Goal: Transaction & Acquisition: Purchase product/service

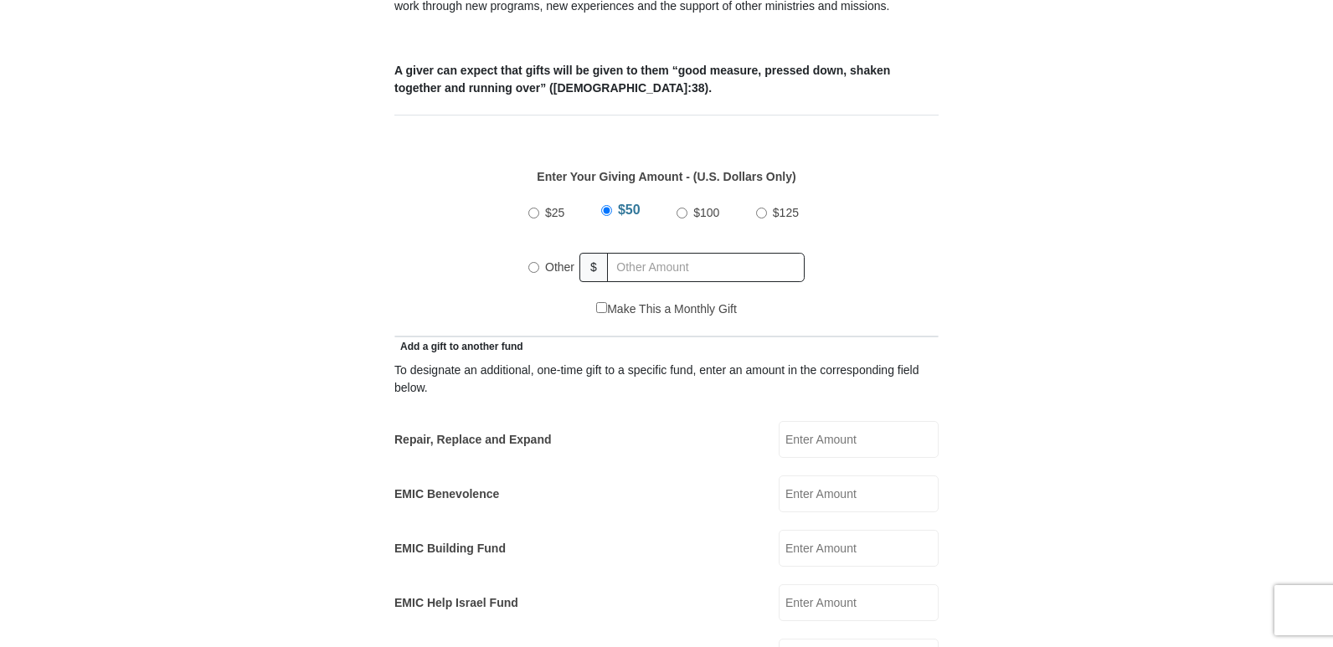
click at [530, 262] on input "Other" at bounding box center [533, 267] width 11 height 11
radio input "true"
click at [642, 253] on input "text" at bounding box center [709, 267] width 192 height 29
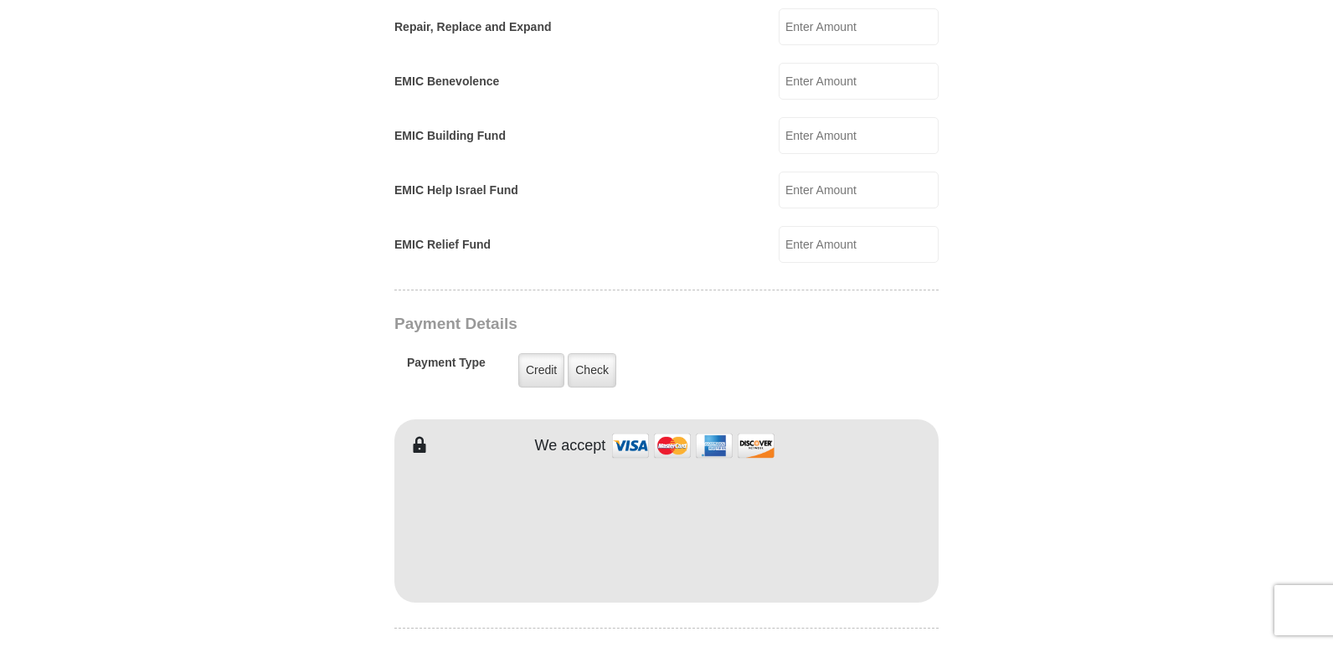
scroll to position [1089, 0]
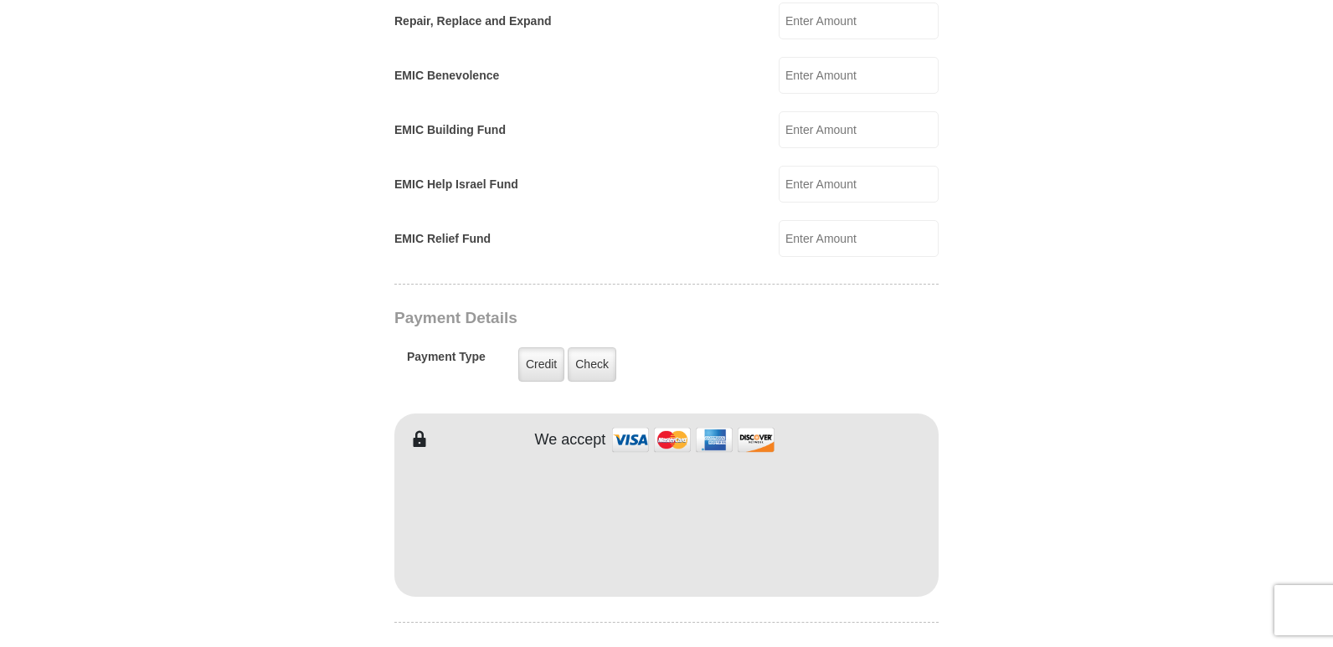
type input "241.00"
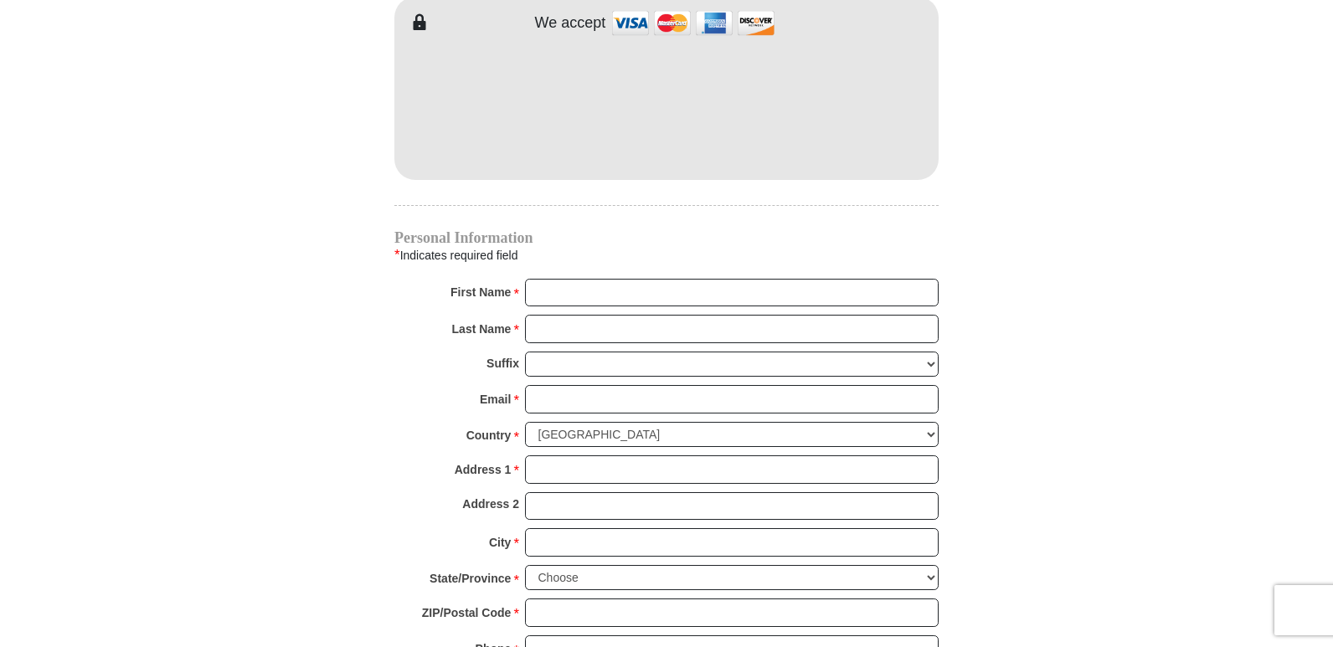
scroll to position [1508, 0]
click at [563, 277] on input "First Name *" at bounding box center [732, 291] width 414 height 28
type input "Carol"
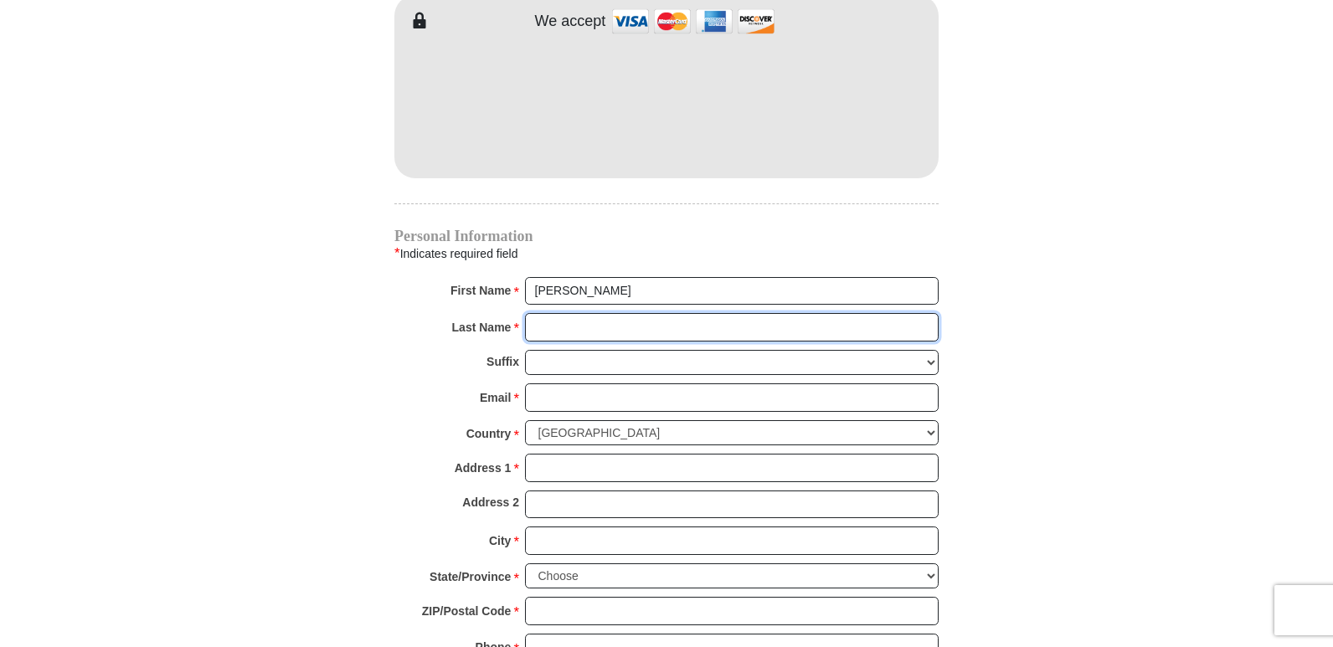
click at [610, 313] on input "Last Name *" at bounding box center [732, 327] width 414 height 28
type input "Peterson"
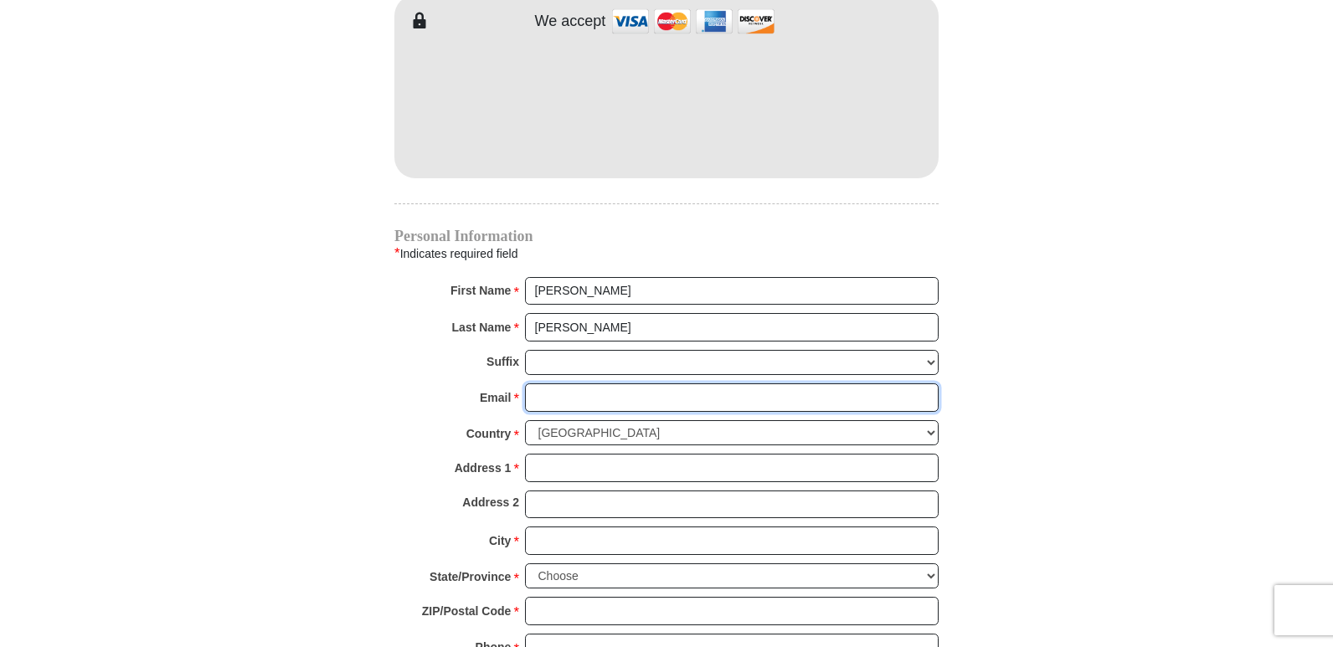
click at [549, 384] on input "Email *" at bounding box center [732, 398] width 414 height 28
type input "2harborsgal@gmail.com"
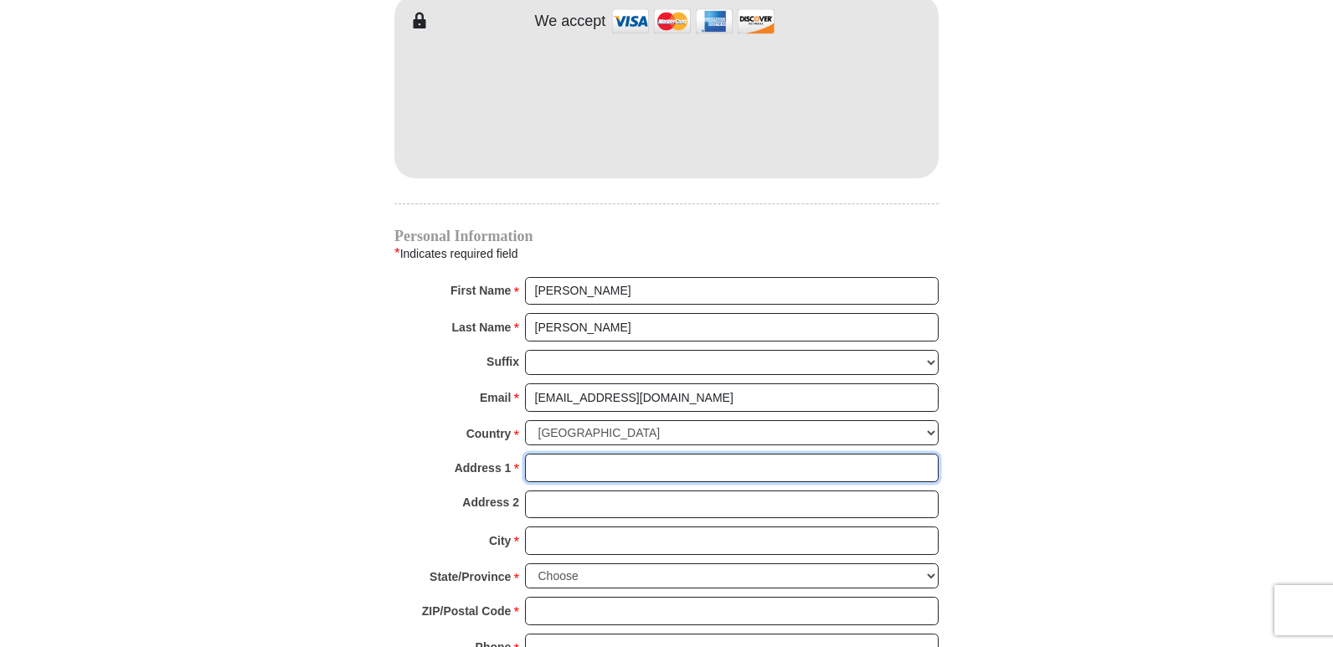
type input "826 8th Avenue"
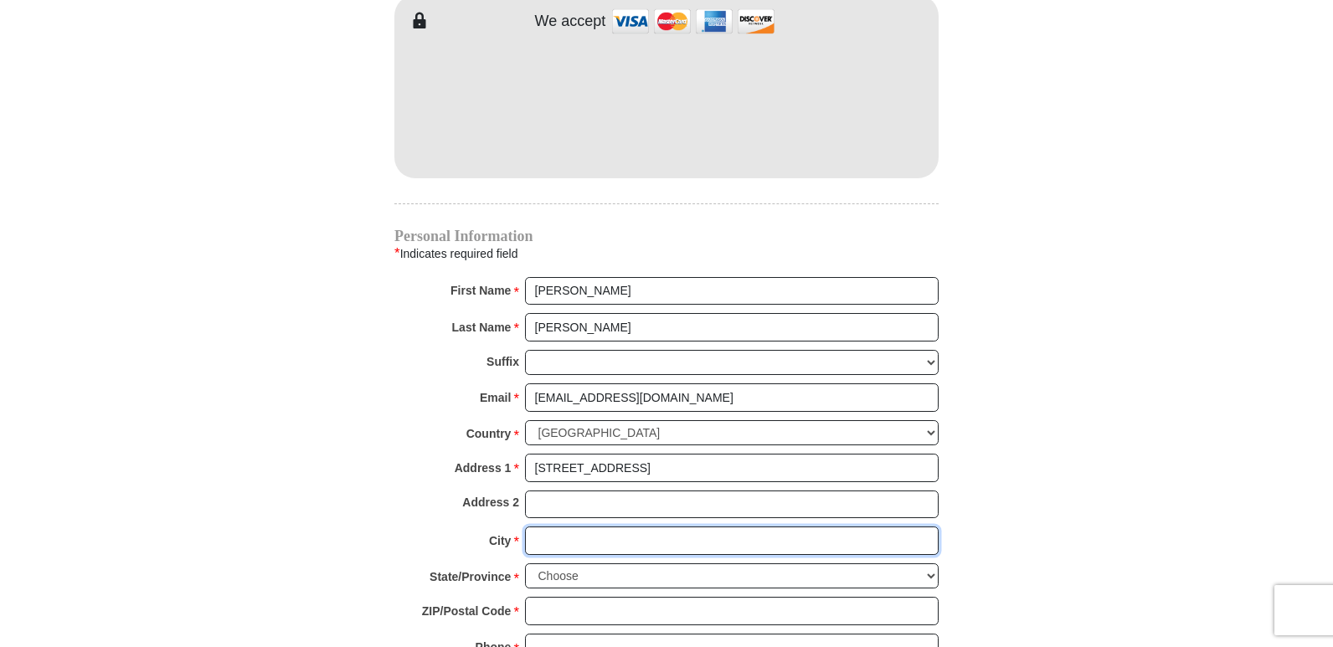
type input "Two Harbors"
select select "MN"
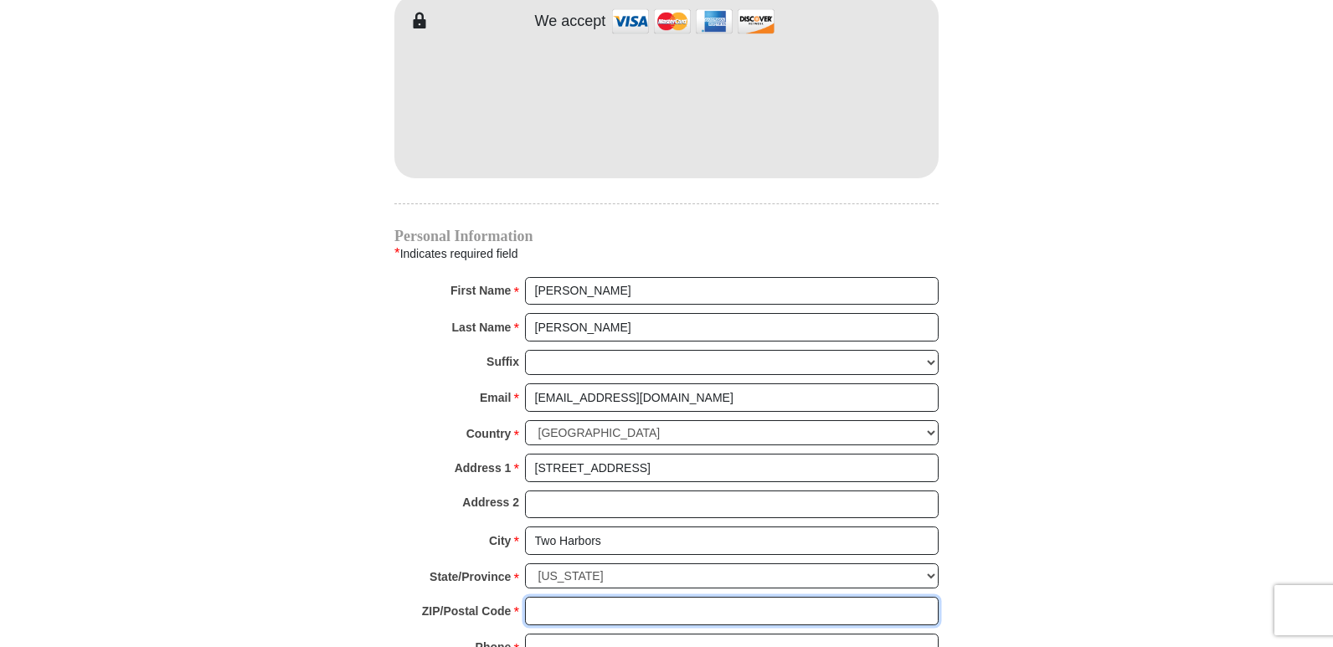
type input "55616"
type input "2188309381"
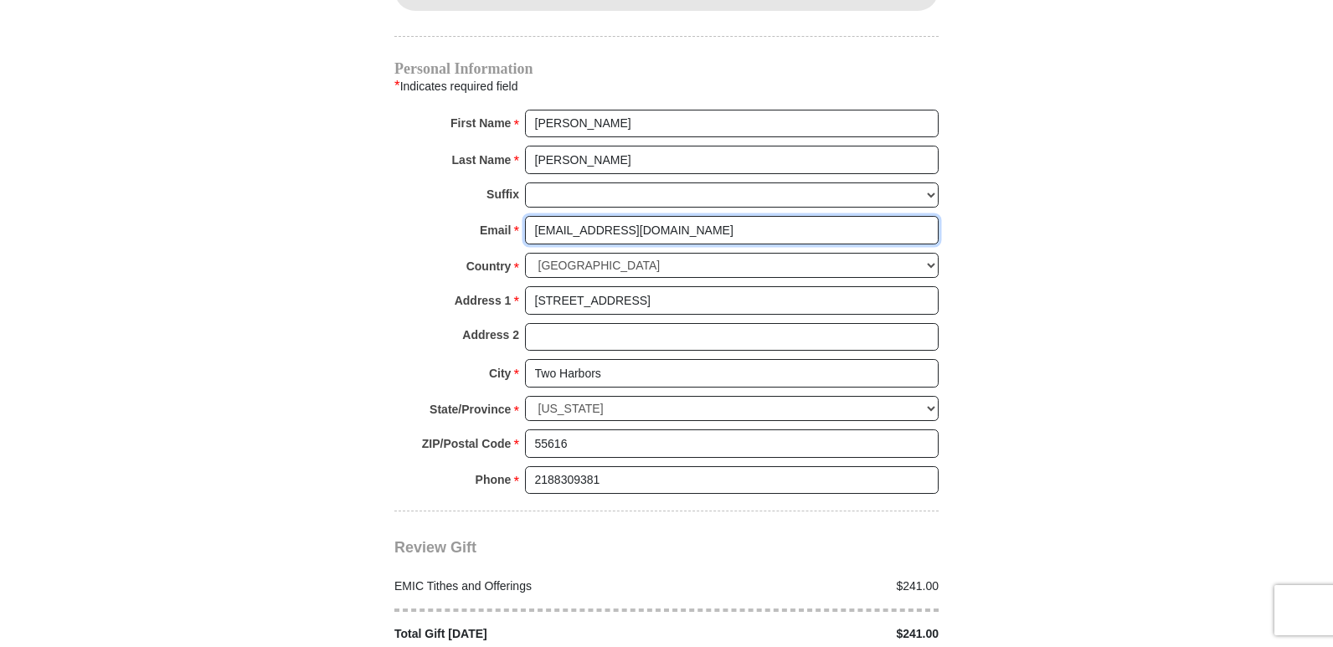
scroll to position [1759, 0]
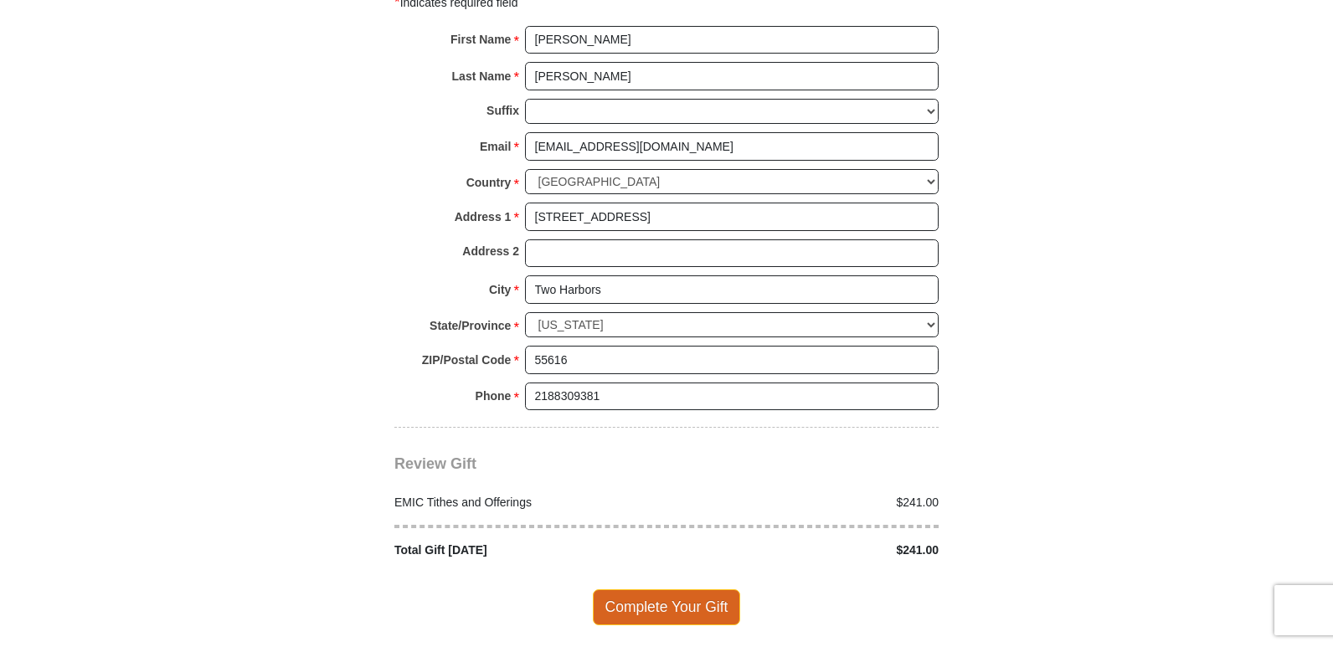
click at [672, 590] on span "Complete Your Gift" at bounding box center [667, 607] width 148 height 35
